Goal: Understand process/instructions: Learn how to perform a task or action

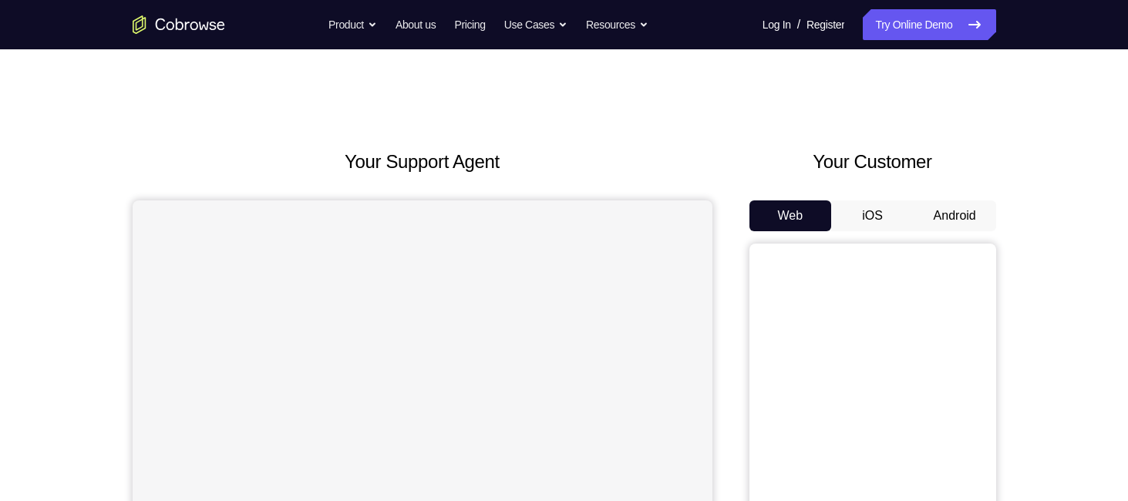
drag, startPoint x: 0, startPoint y: 0, endPoint x: 958, endPoint y: 227, distance: 984.7
click at [958, 227] on button "Android" at bounding box center [954, 215] width 82 height 31
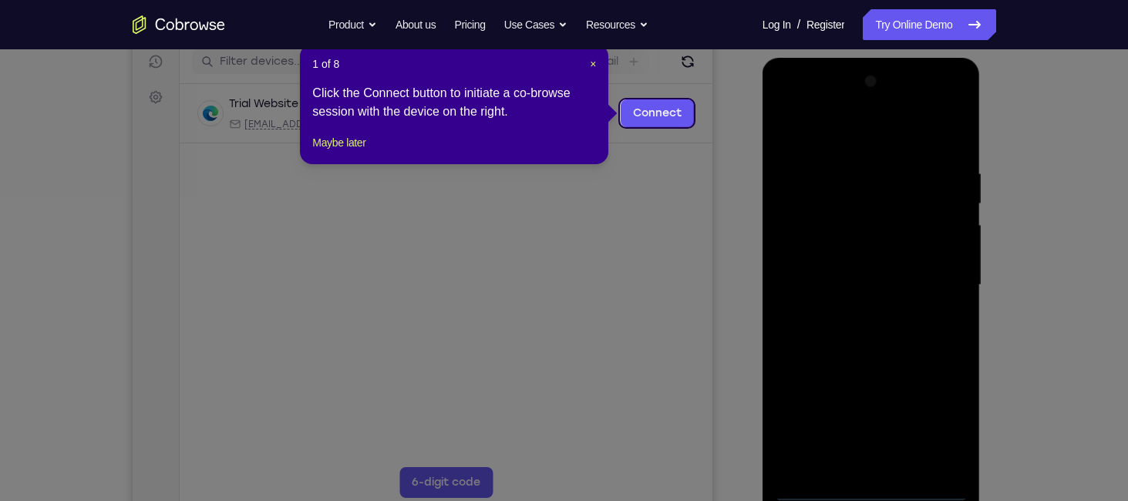
scroll to position [197, 0]
click at [598, 69] on div "1 of 8 × Click the Connect button to initiate a co-browse session with the devi…" at bounding box center [454, 104] width 308 height 120
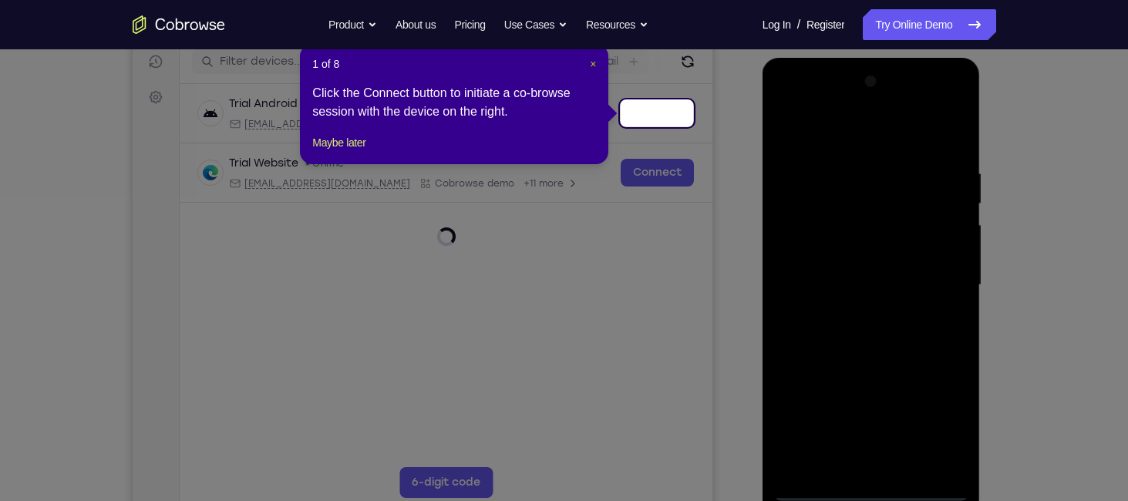
click at [594, 64] on span "×" at bounding box center [593, 64] width 6 height 12
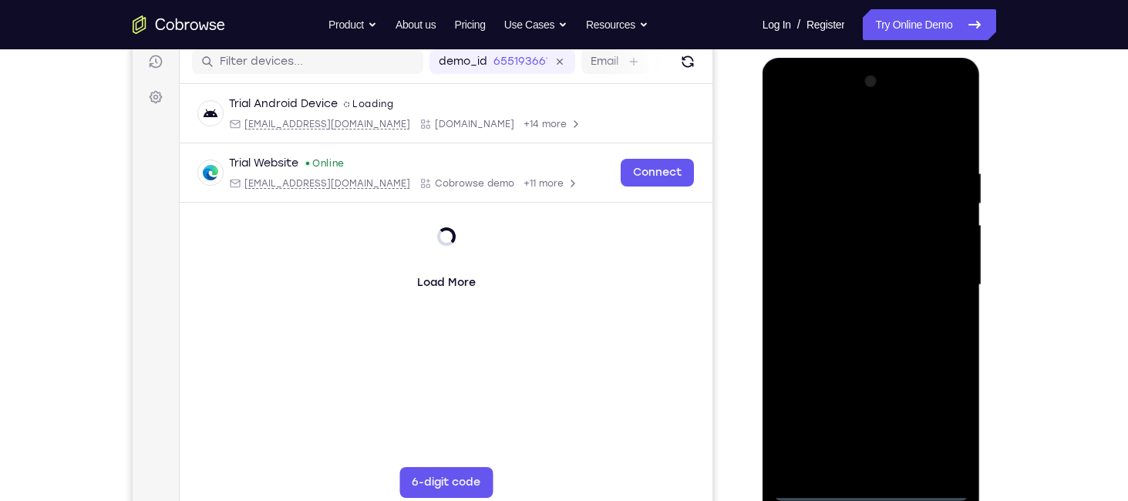
click at [876, 492] on div at bounding box center [871, 285] width 194 height 432
click at [941, 419] on div at bounding box center [871, 285] width 194 height 432
click at [940, 410] on div at bounding box center [871, 285] width 194 height 432
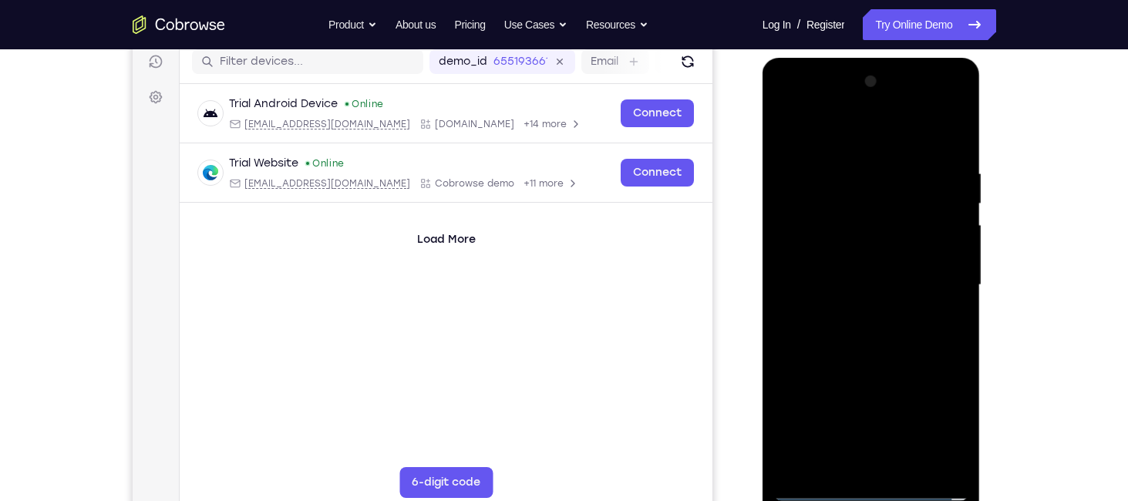
click at [940, 410] on div at bounding box center [871, 285] width 194 height 432
click at [873, 136] on div at bounding box center [871, 285] width 194 height 432
click at [933, 265] on div at bounding box center [871, 285] width 194 height 432
click at [852, 311] on div at bounding box center [871, 285] width 194 height 432
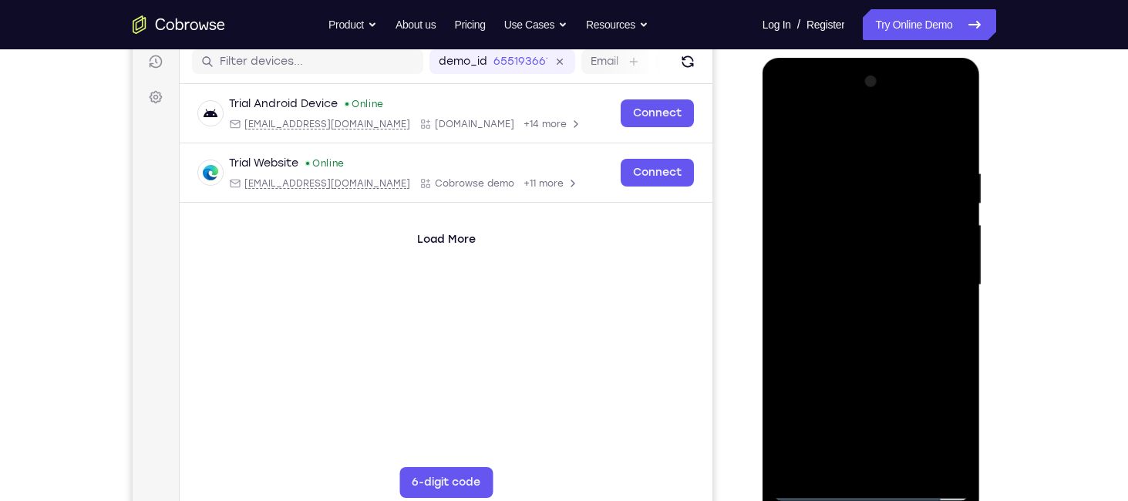
click at [846, 275] on div at bounding box center [871, 285] width 194 height 432
click at [832, 261] on div at bounding box center [871, 285] width 194 height 432
click at [857, 281] on div at bounding box center [871, 285] width 194 height 432
click at [851, 347] on div at bounding box center [871, 285] width 194 height 432
click at [825, 280] on div at bounding box center [871, 285] width 194 height 432
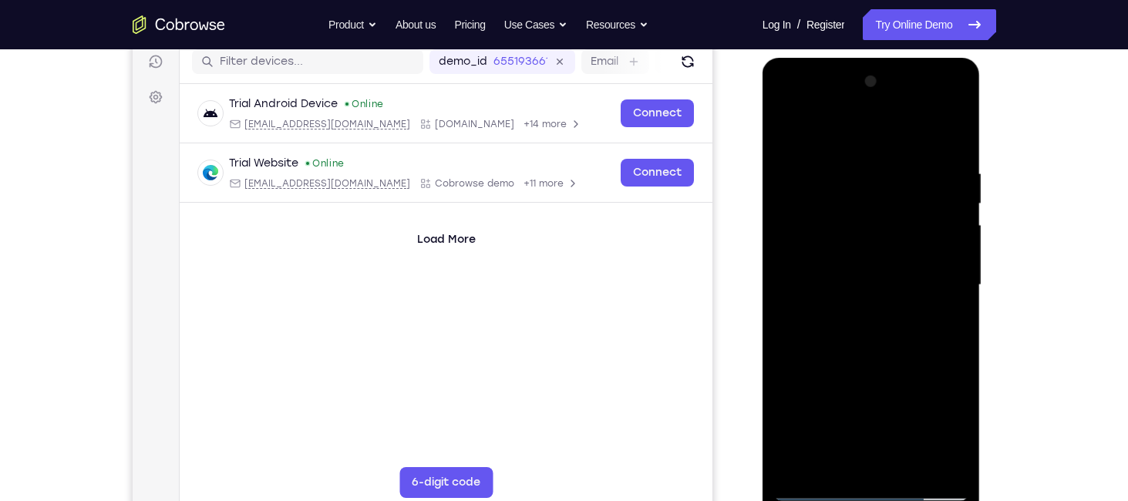
click at [923, 389] on div at bounding box center [871, 285] width 194 height 432
click at [916, 375] on div at bounding box center [871, 285] width 194 height 432
click at [896, 377] on div at bounding box center [871, 285] width 194 height 432
click at [895, 394] on div at bounding box center [871, 285] width 194 height 432
click at [927, 401] on div at bounding box center [871, 285] width 194 height 432
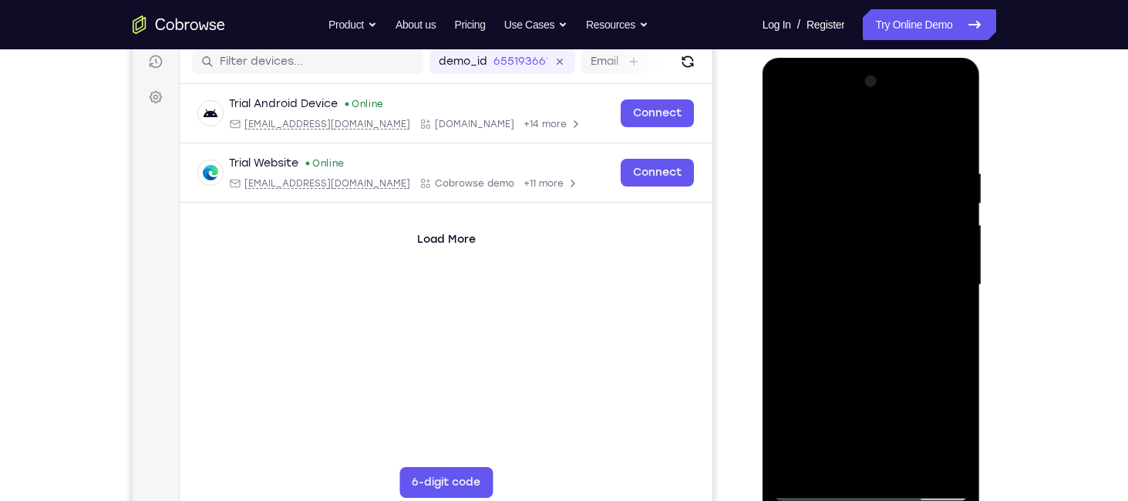
click at [927, 382] on div at bounding box center [871, 285] width 194 height 432
click at [917, 442] on div at bounding box center [871, 285] width 194 height 432
click at [892, 432] on div at bounding box center [871, 285] width 194 height 432
click at [913, 469] on div at bounding box center [871, 285] width 194 height 432
drag, startPoint x: 927, startPoint y: 239, endPoint x: 927, endPoint y: 210, distance: 28.5
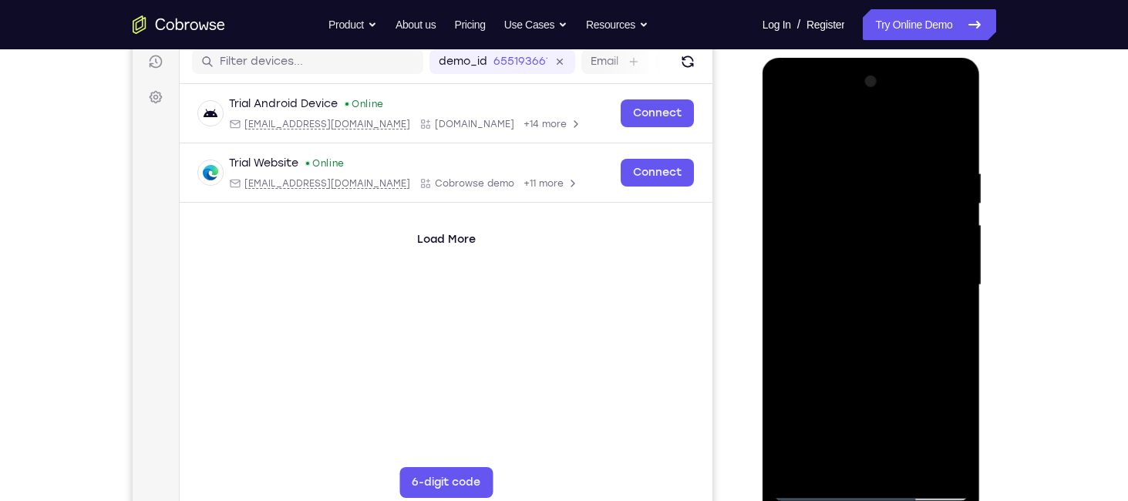
click at [927, 210] on div at bounding box center [871, 285] width 194 height 432
drag, startPoint x: 950, startPoint y: 281, endPoint x: 933, endPoint y: 204, distance: 78.9
click at [933, 204] on div at bounding box center [871, 285] width 194 height 432
click at [904, 468] on div at bounding box center [871, 285] width 194 height 432
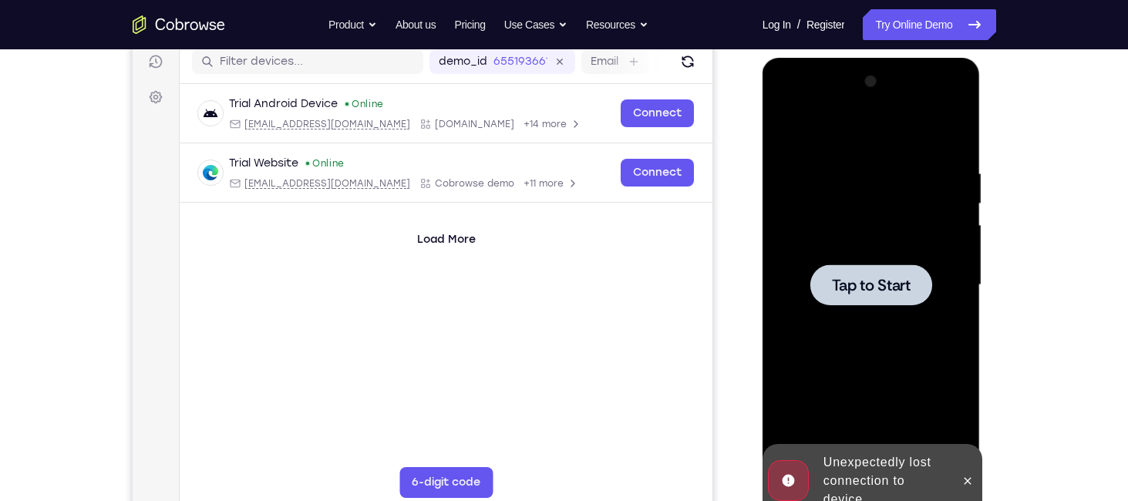
click at [864, 297] on div at bounding box center [871, 284] width 122 height 41
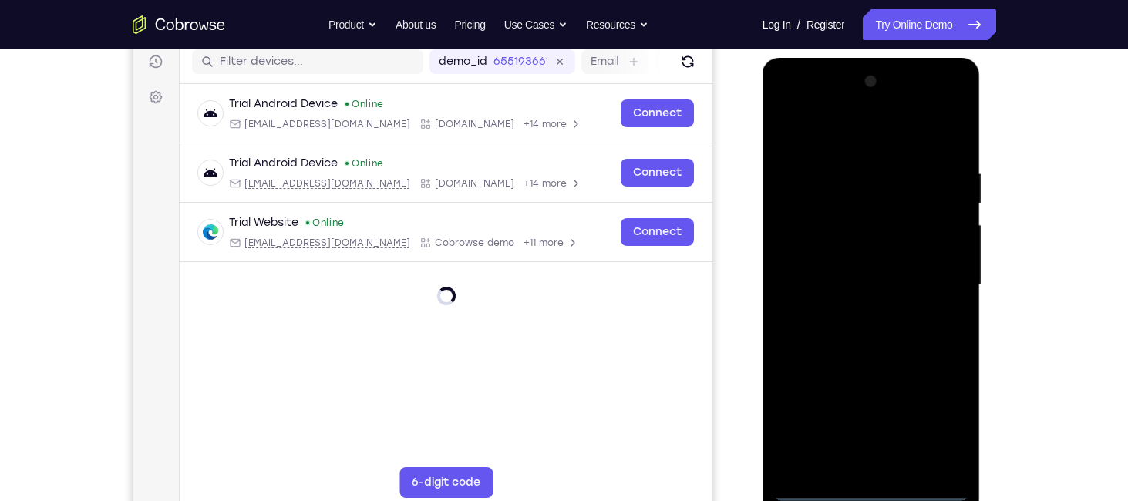
click at [876, 489] on div at bounding box center [871, 285] width 194 height 432
click at [940, 425] on div at bounding box center [871, 285] width 194 height 432
click at [939, 408] on div at bounding box center [871, 285] width 194 height 432
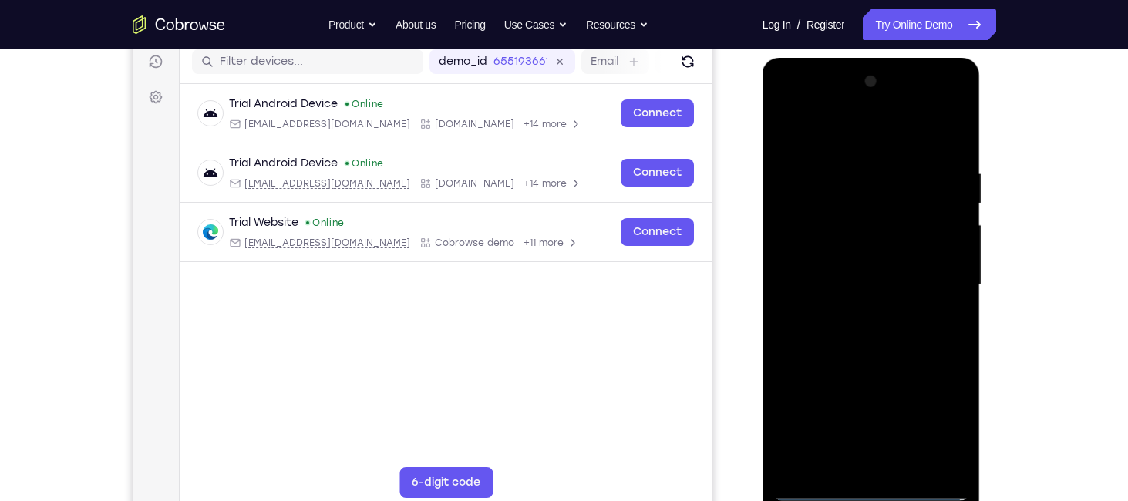
click at [894, 140] on div at bounding box center [871, 285] width 194 height 432
click at [932, 276] on div at bounding box center [871, 285] width 194 height 432
click at [850, 310] on div at bounding box center [871, 285] width 194 height 432
click at [836, 269] on div at bounding box center [871, 285] width 194 height 432
click at [832, 255] on div at bounding box center [871, 285] width 194 height 432
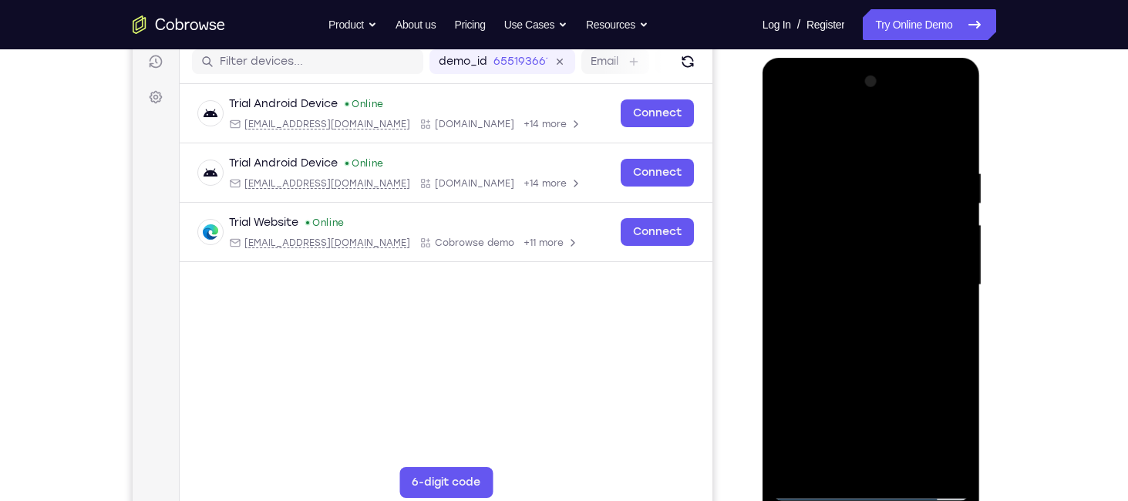
click at [836, 287] on div at bounding box center [871, 285] width 194 height 432
click at [876, 383] on div at bounding box center [871, 285] width 194 height 432
click at [883, 401] on div at bounding box center [871, 285] width 194 height 432
click at [861, 402] on div at bounding box center [871, 285] width 194 height 432
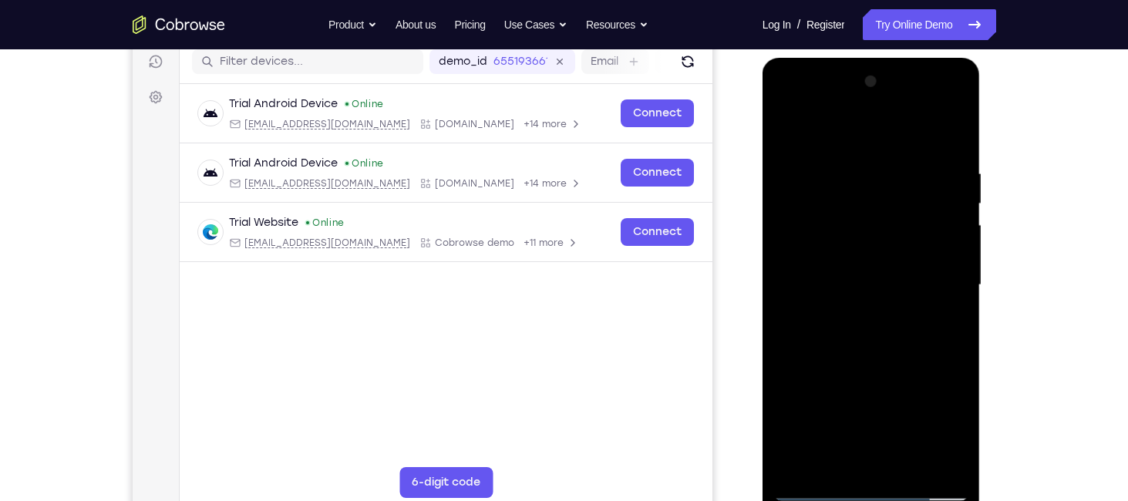
click at [938, 429] on div at bounding box center [871, 285] width 194 height 432
click at [923, 399] on div at bounding box center [871, 285] width 194 height 432
click at [866, 374] on div at bounding box center [871, 285] width 194 height 432
click at [894, 429] on div at bounding box center [871, 285] width 194 height 432
click at [884, 331] on div at bounding box center [871, 285] width 194 height 432
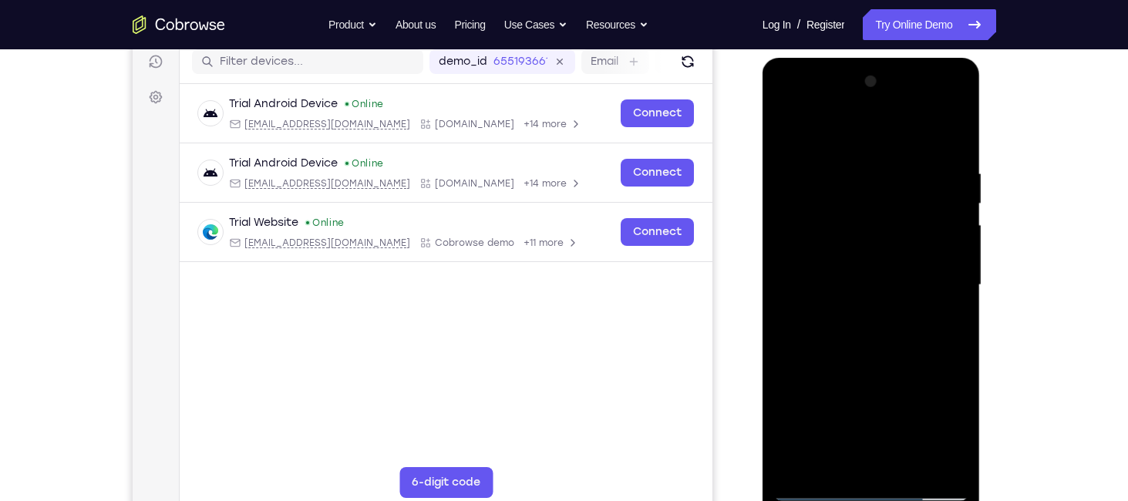
click at [923, 467] on div at bounding box center [871, 285] width 194 height 432
click at [879, 355] on div at bounding box center [871, 285] width 194 height 432
click at [883, 337] on div at bounding box center [871, 285] width 194 height 432
click at [883, 344] on div at bounding box center [871, 285] width 194 height 432
click at [889, 372] on div at bounding box center [871, 285] width 194 height 432
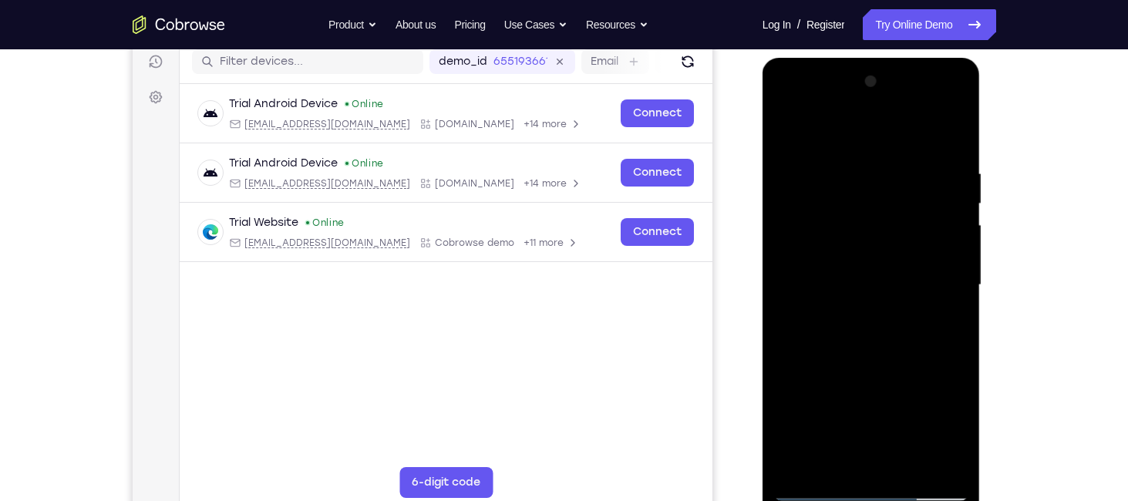
click at [913, 469] on div at bounding box center [871, 285] width 194 height 432
click at [853, 342] on div at bounding box center [871, 285] width 194 height 432
click at [837, 340] on div at bounding box center [871, 285] width 194 height 432
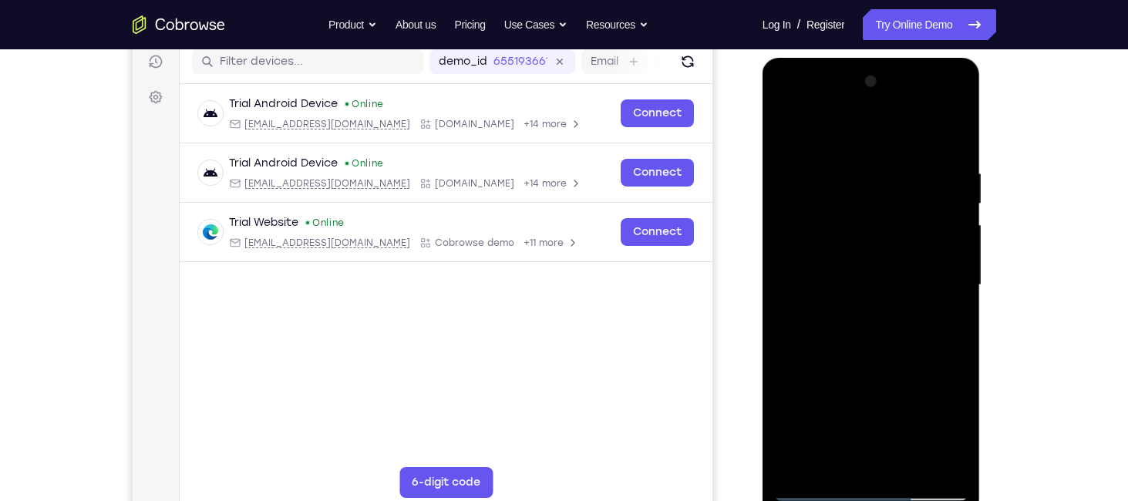
click at [839, 353] on div at bounding box center [871, 285] width 194 height 432
click at [869, 359] on div at bounding box center [871, 285] width 194 height 432
drag, startPoint x: 894, startPoint y: 367, endPoint x: 904, endPoint y: 403, distance: 37.6
click at [904, 403] on div at bounding box center [871, 285] width 194 height 432
drag, startPoint x: 904, startPoint y: 403, endPoint x: 926, endPoint y: 403, distance: 21.6
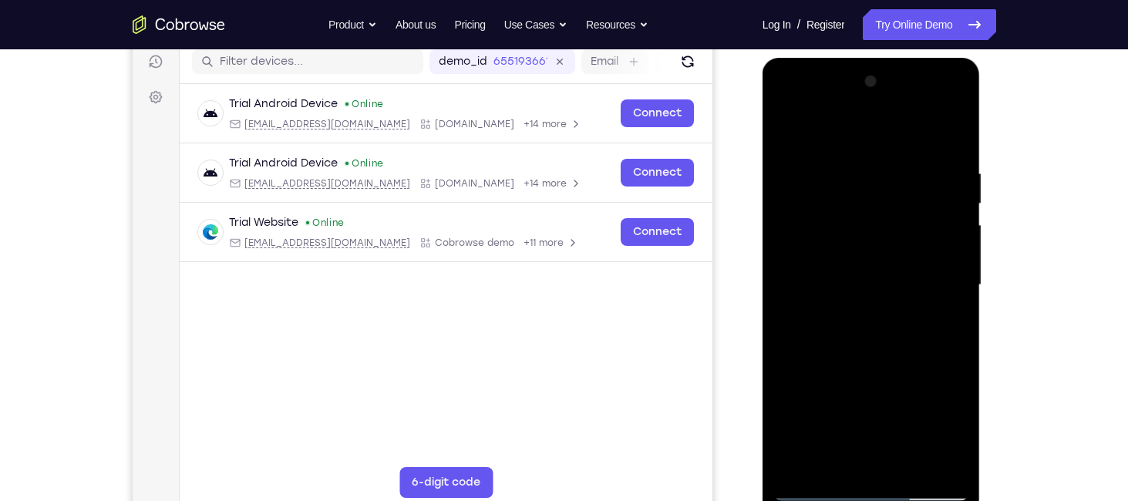
click at [926, 403] on div at bounding box center [871, 285] width 194 height 432
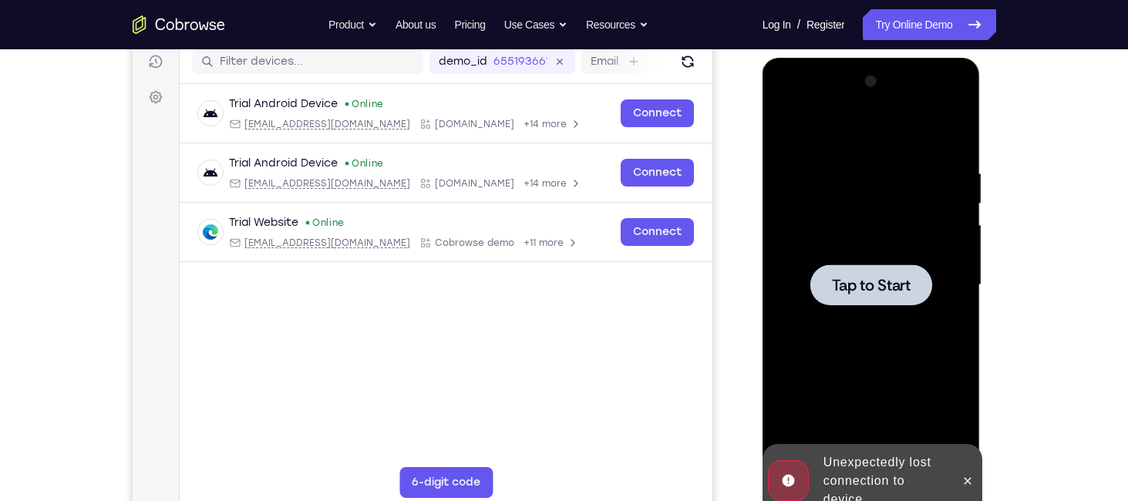
click at [926, 58] on div "Tap to Start" at bounding box center [871, 58] width 218 height 0
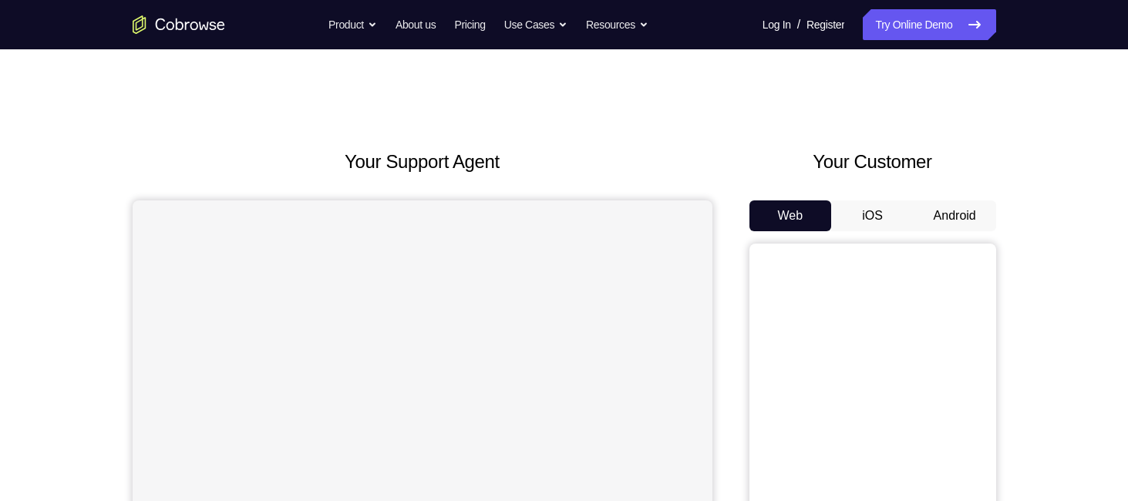
click at [957, 200] on button "Android" at bounding box center [954, 215] width 82 height 31
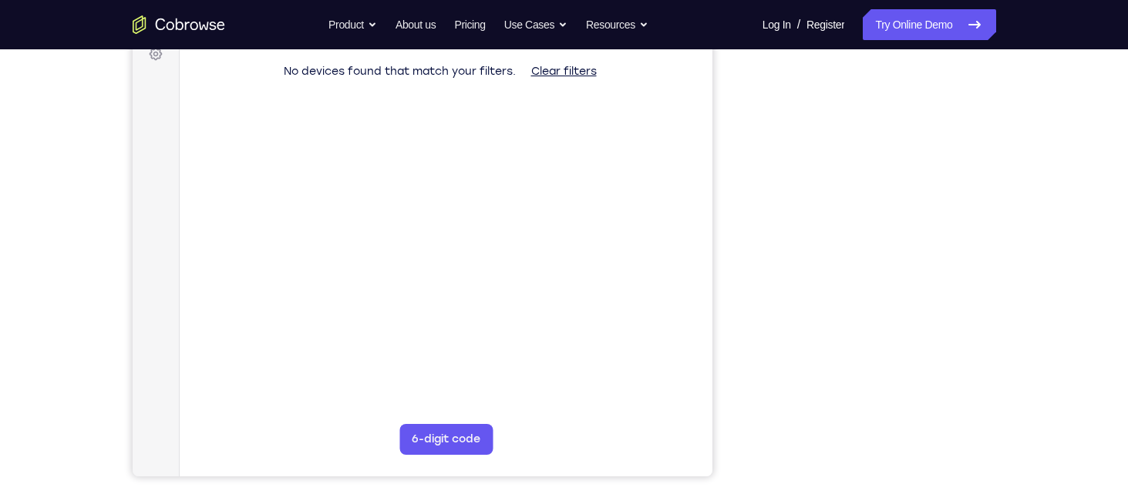
scroll to position [240, 0]
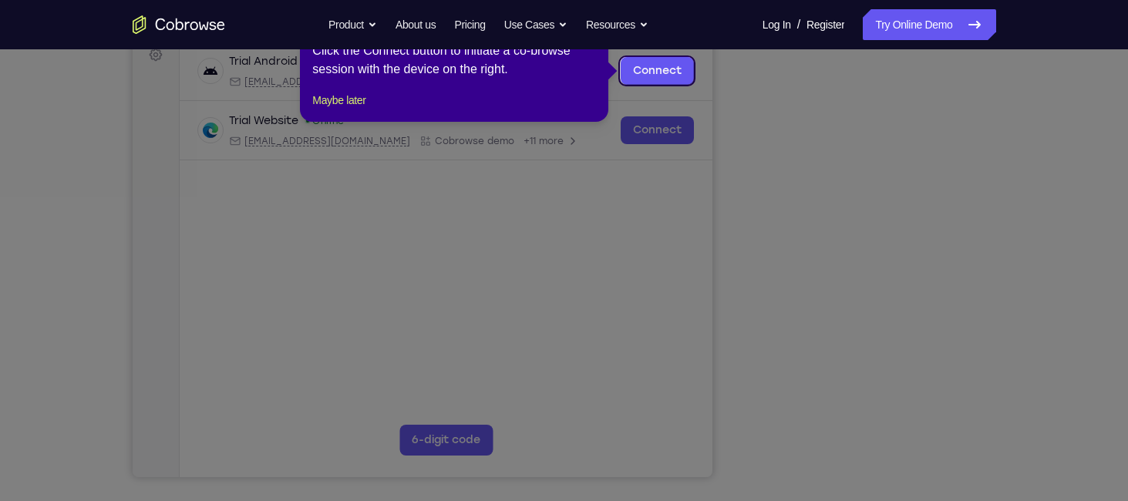
click at [869, 448] on icon at bounding box center [569, 250] width 1139 height 501
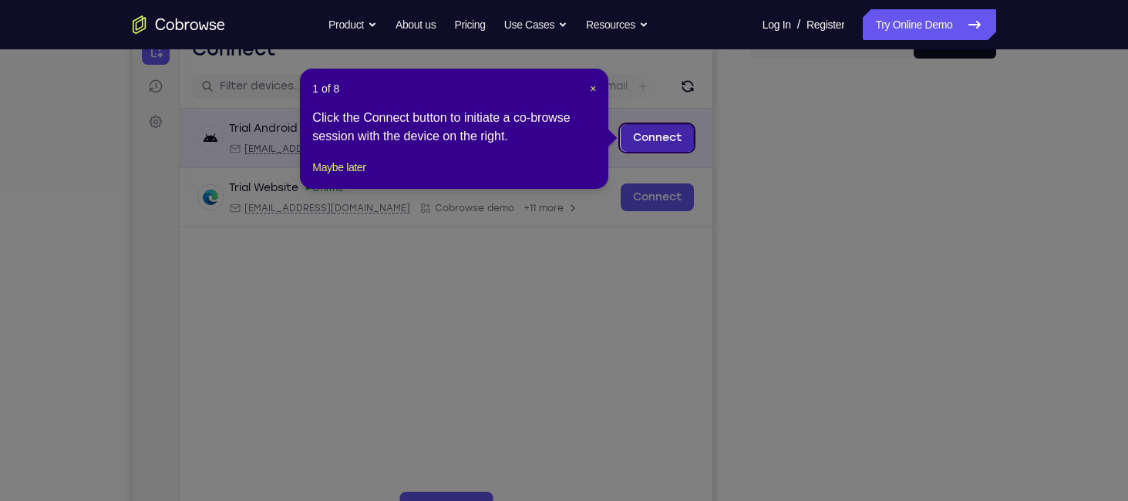
scroll to position [172, 0]
click at [597, 85] on div "1 of 8 × Click the Connect button to initiate a co-browse session with the devi…" at bounding box center [454, 129] width 308 height 120
click at [591, 87] on span "×" at bounding box center [593, 89] width 6 height 12
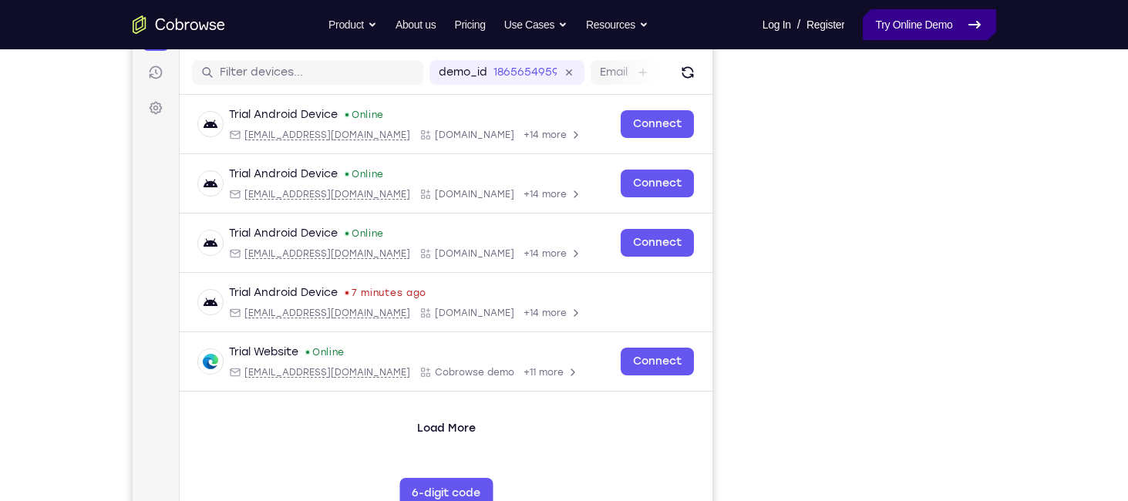
scroll to position [203, 0]
